Goal: Task Accomplishment & Management: Manage account settings

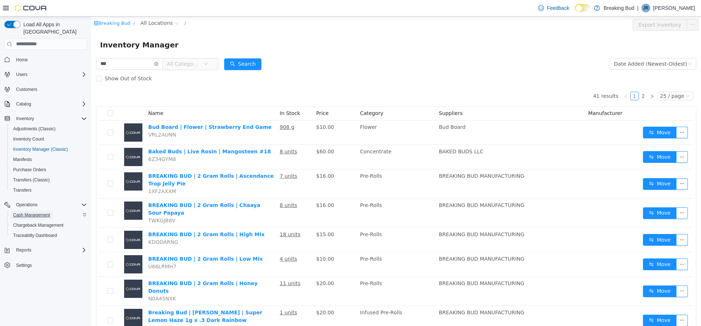
click at [49, 212] on span "Cash Management" at bounding box center [31, 215] width 37 height 6
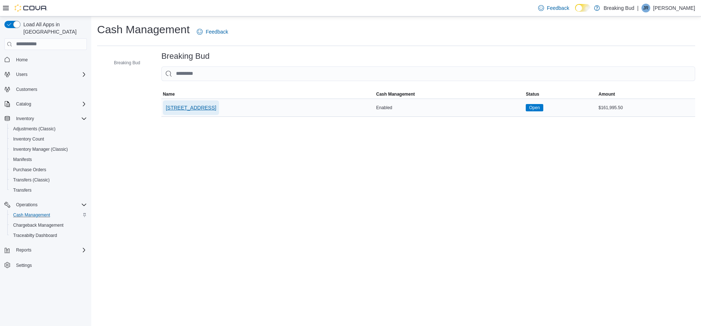
click at [192, 108] on span "[STREET_ADDRESS]" at bounding box center [191, 107] width 50 height 7
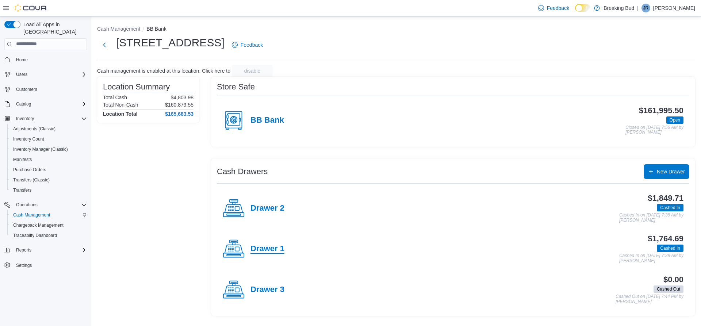
click at [265, 244] on h4 "Drawer 1" at bounding box center [267, 248] width 34 height 9
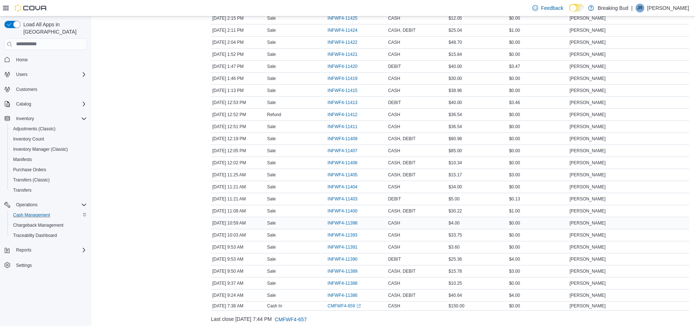
scroll to position [461, 0]
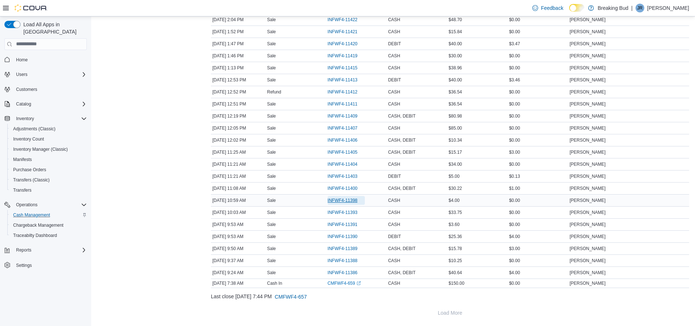
click at [353, 200] on span "INFWF4-11398" at bounding box center [343, 200] width 30 height 6
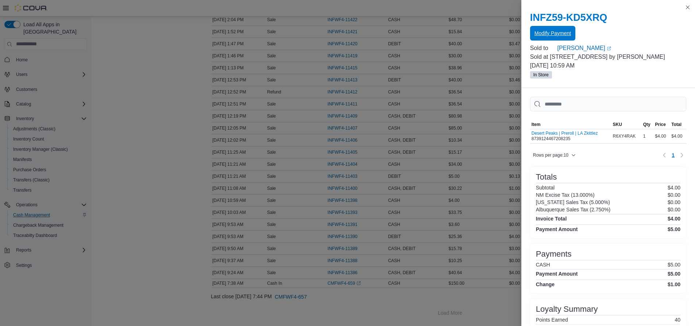
click at [559, 39] on span "Modify Payment" at bounding box center [553, 33] width 36 height 15
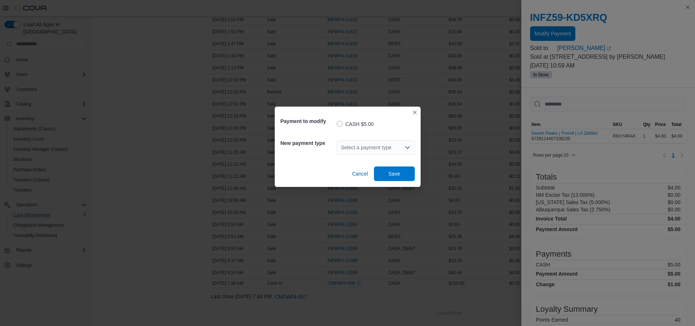
click at [369, 147] on div "Select a payment type" at bounding box center [376, 147] width 78 height 15
drag, startPoint x: 357, startPoint y: 168, endPoint x: 387, endPoint y: 166, distance: 30.3
click at [357, 168] on span "DEBIT" at bounding box center [380, 170] width 61 height 7
click at [412, 173] on button "Save" at bounding box center [394, 173] width 41 height 15
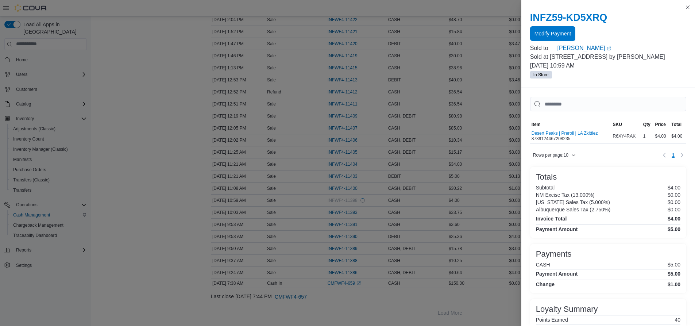
scroll to position [0, 0]
